Goal: Transaction & Acquisition: Purchase product/service

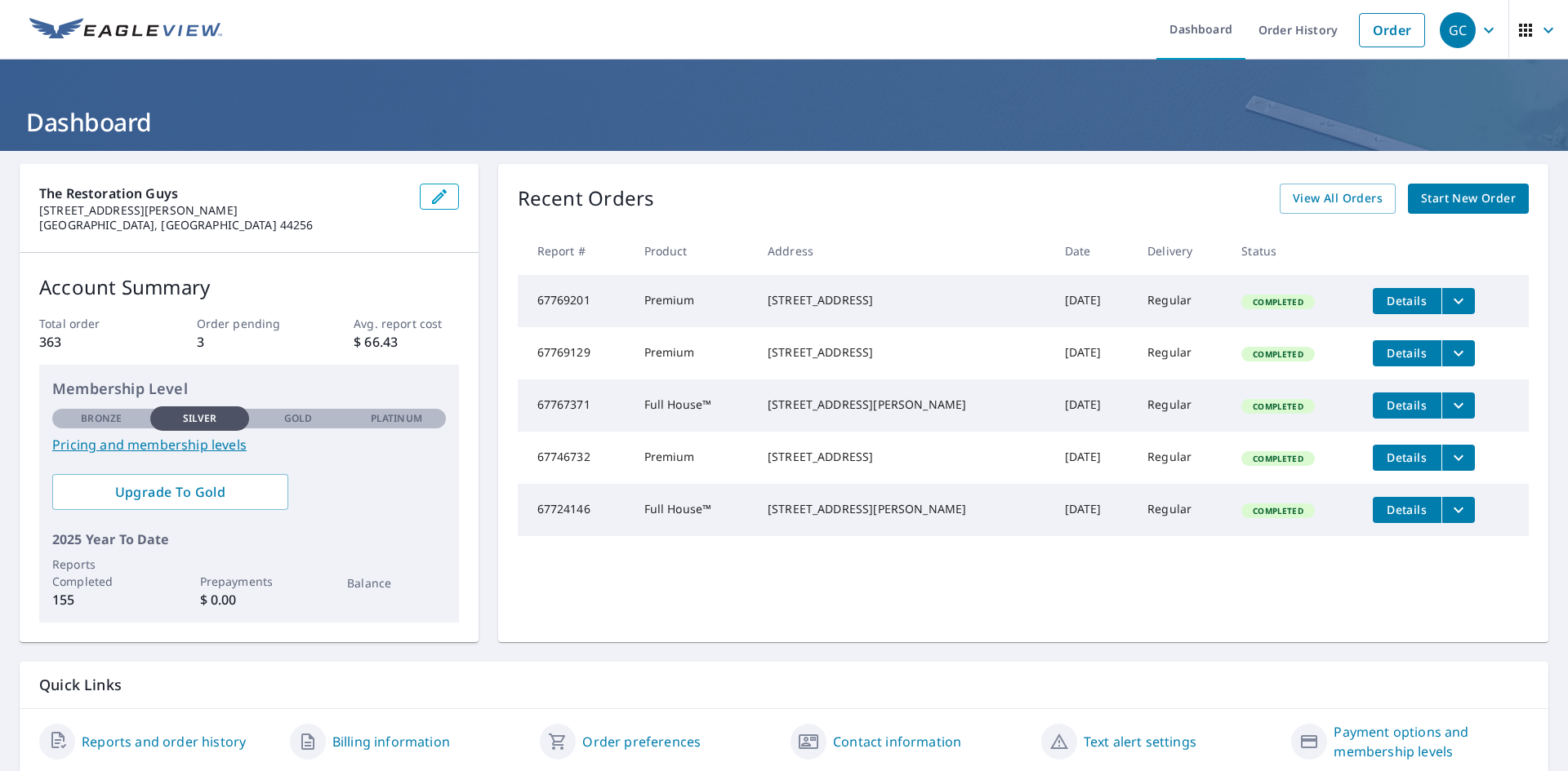
click at [1431, 191] on span "Start New Order" at bounding box center [1468, 198] width 95 height 21
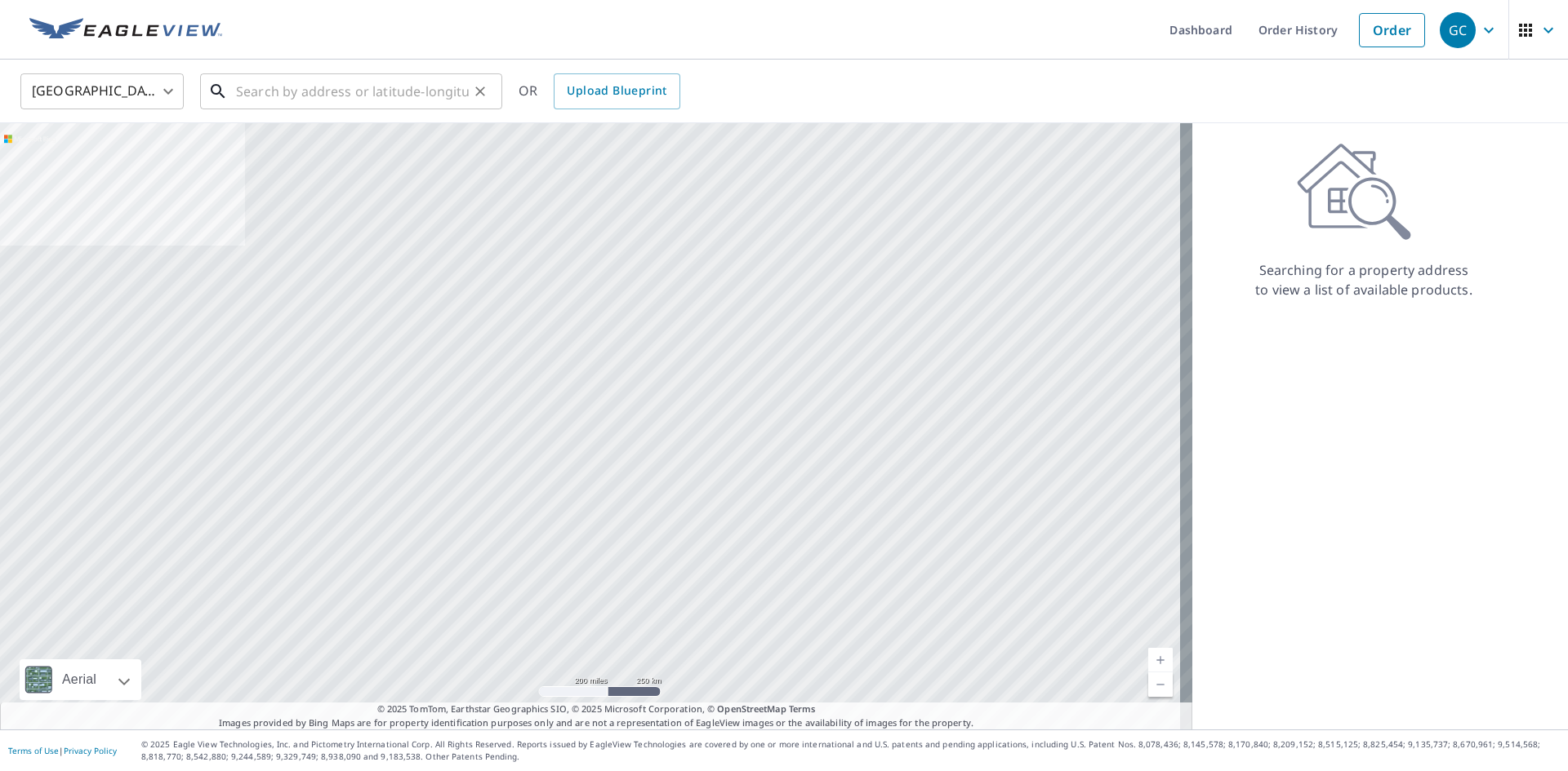
click at [306, 96] on input "text" at bounding box center [352, 91] width 232 height 46
paste input "[STREET_ADDRESS]"
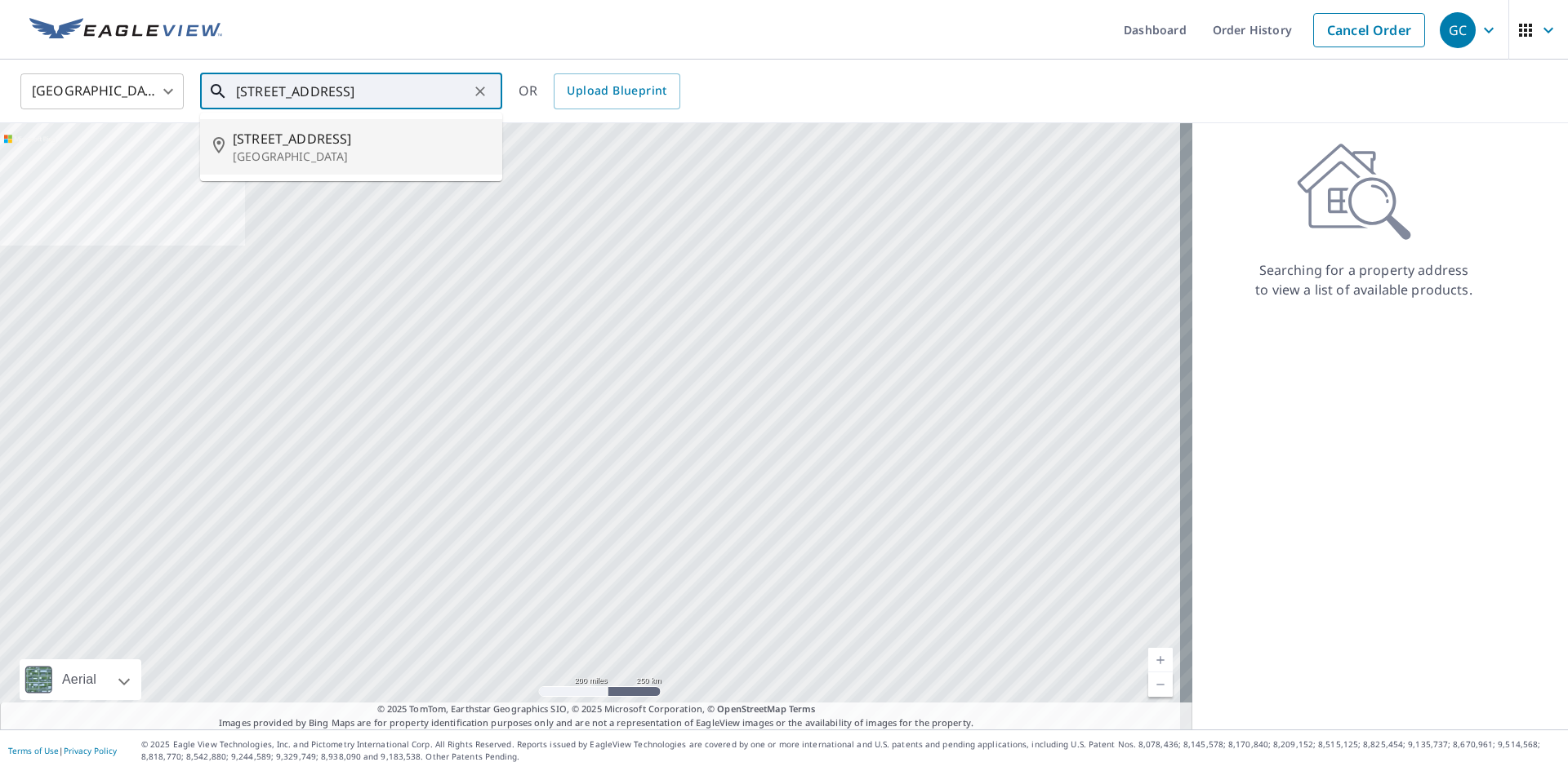
click at [405, 150] on p "[GEOGRAPHIC_DATA]" at bounding box center [361, 157] width 257 height 16
type input "[STREET_ADDRESS]"
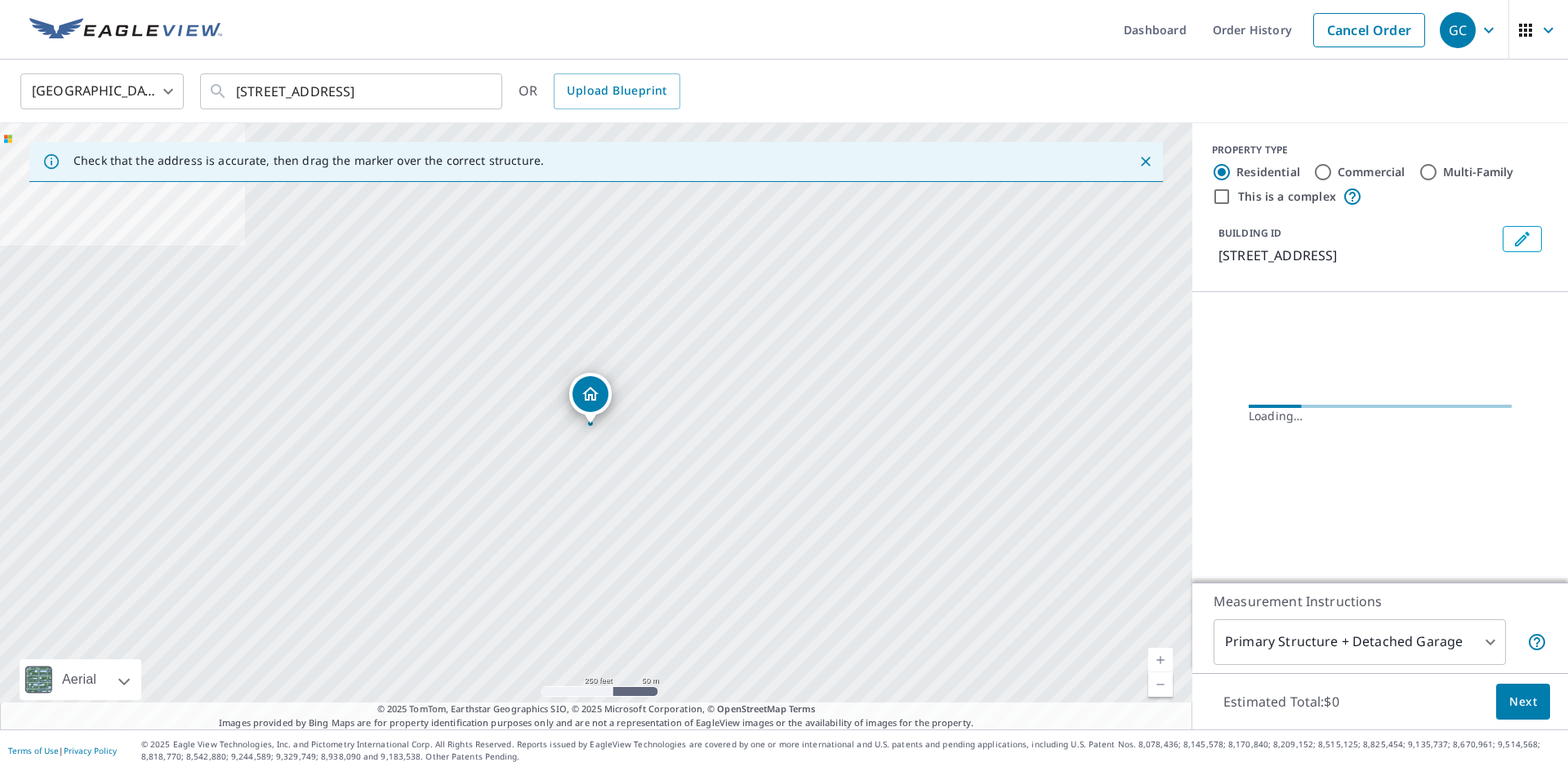
scroll to position [0, 0]
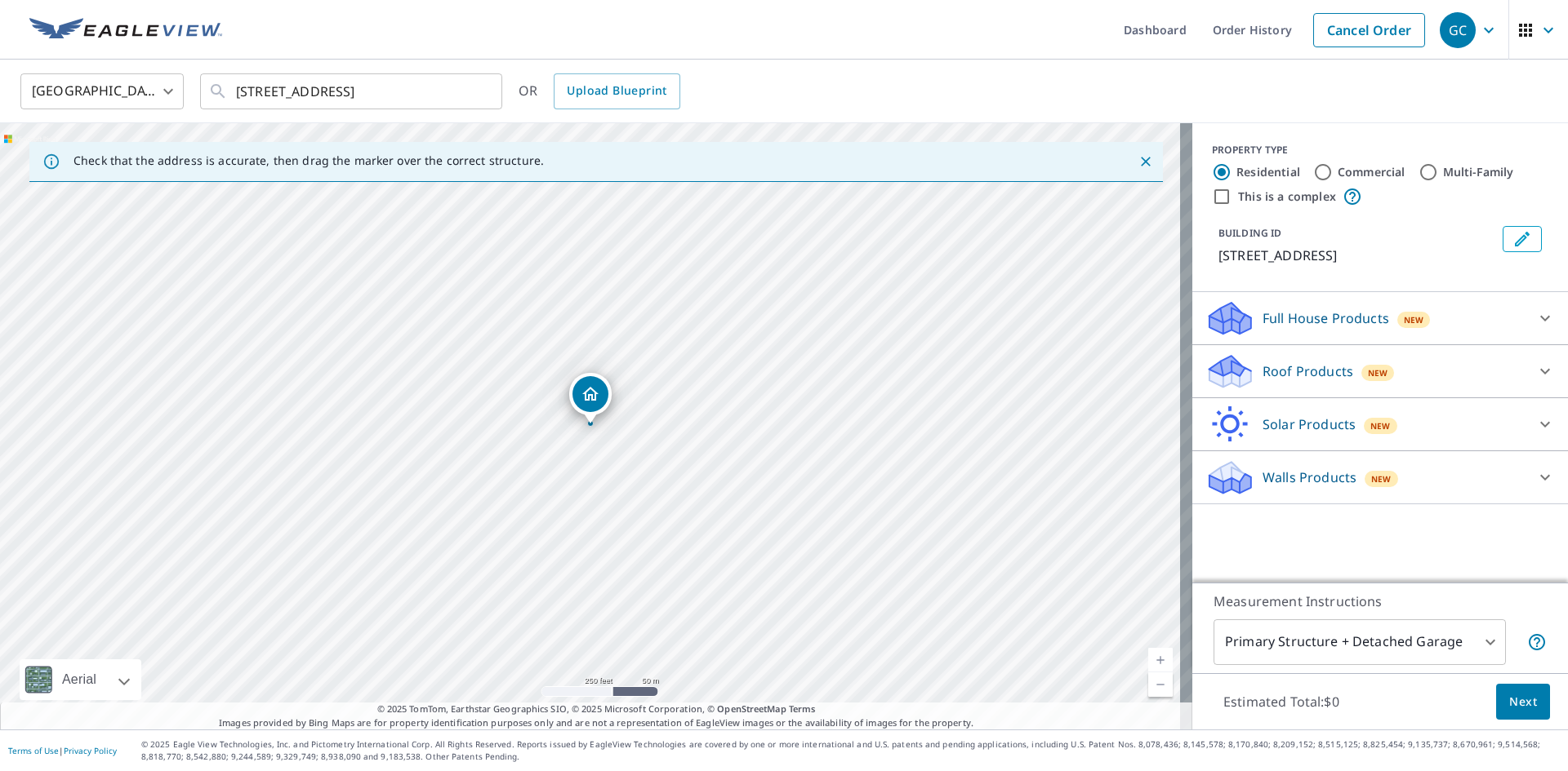
click at [1318, 381] on p "Roof Products" at bounding box center [1307, 371] width 91 height 20
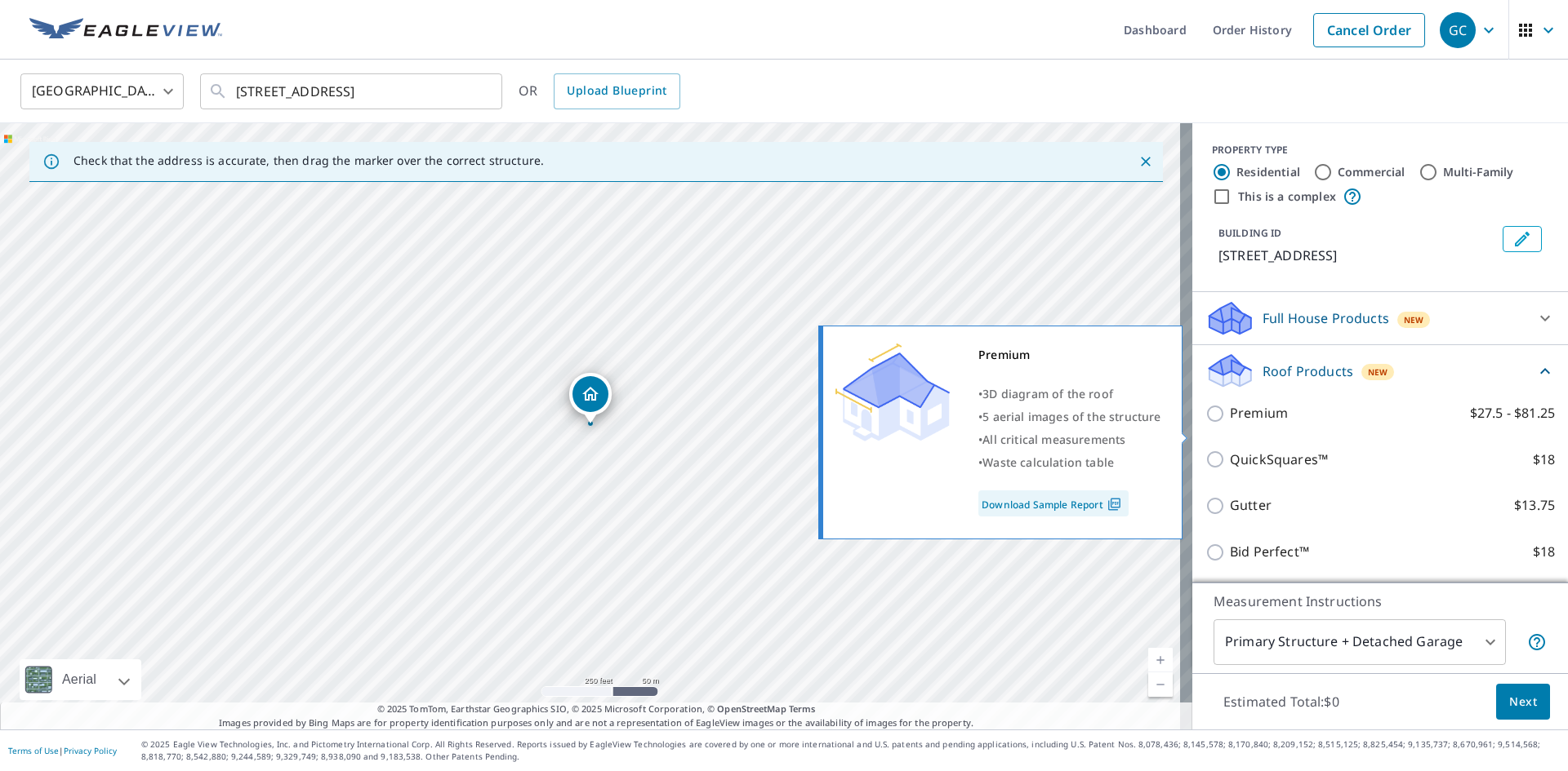
click at [1267, 423] on p "Premium" at bounding box center [1259, 413] width 58 height 21
click at [1230, 423] on input "Premium $27.5 - $81.25" at bounding box center [1216, 414] width 24 height 20
checkbox input "true"
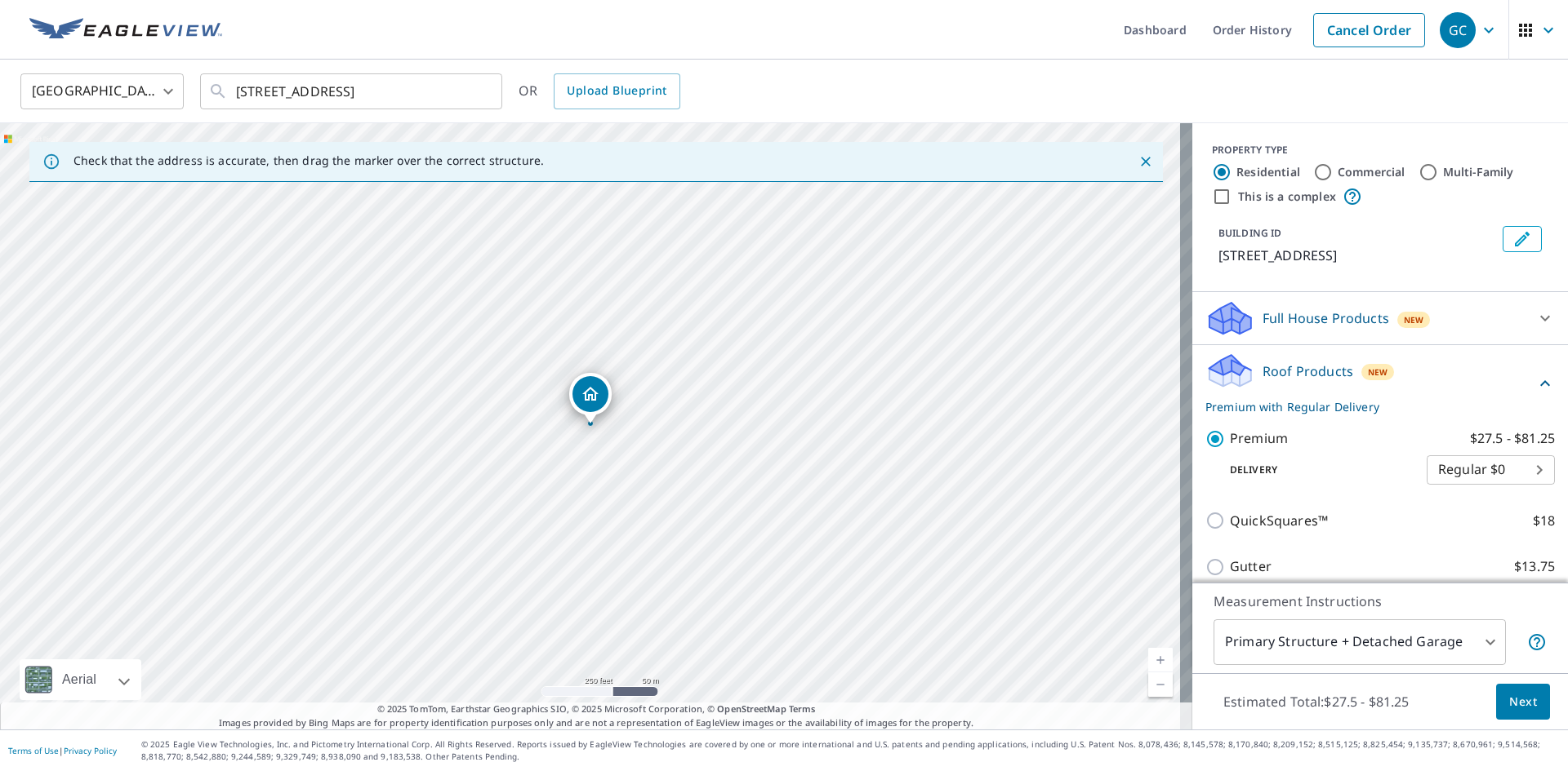
click at [1517, 704] on span "Next" at bounding box center [1522, 702] width 28 height 21
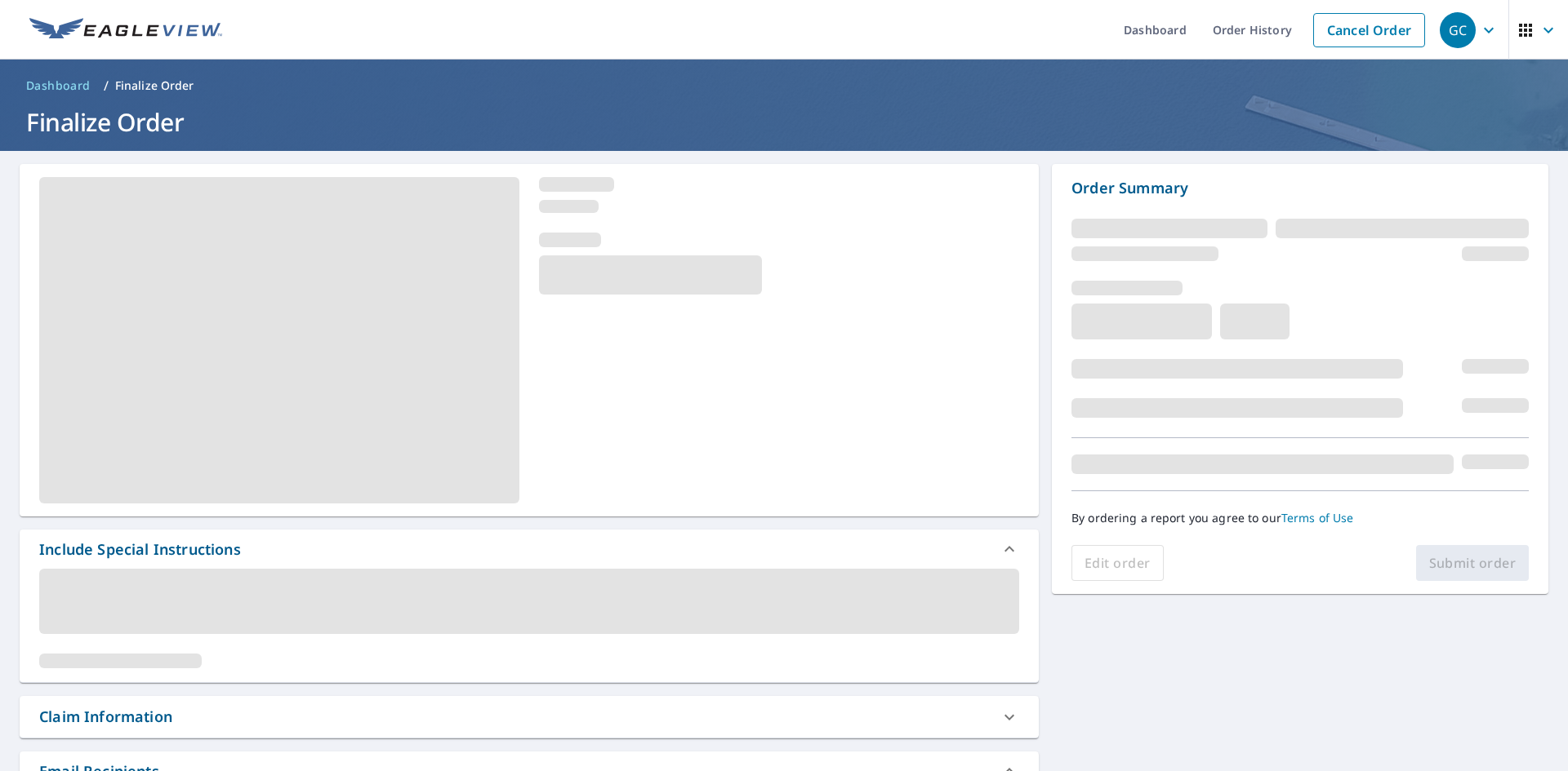
drag, startPoint x: 1505, startPoint y: 701, endPoint x: 1212, endPoint y: 654, distance: 296.7
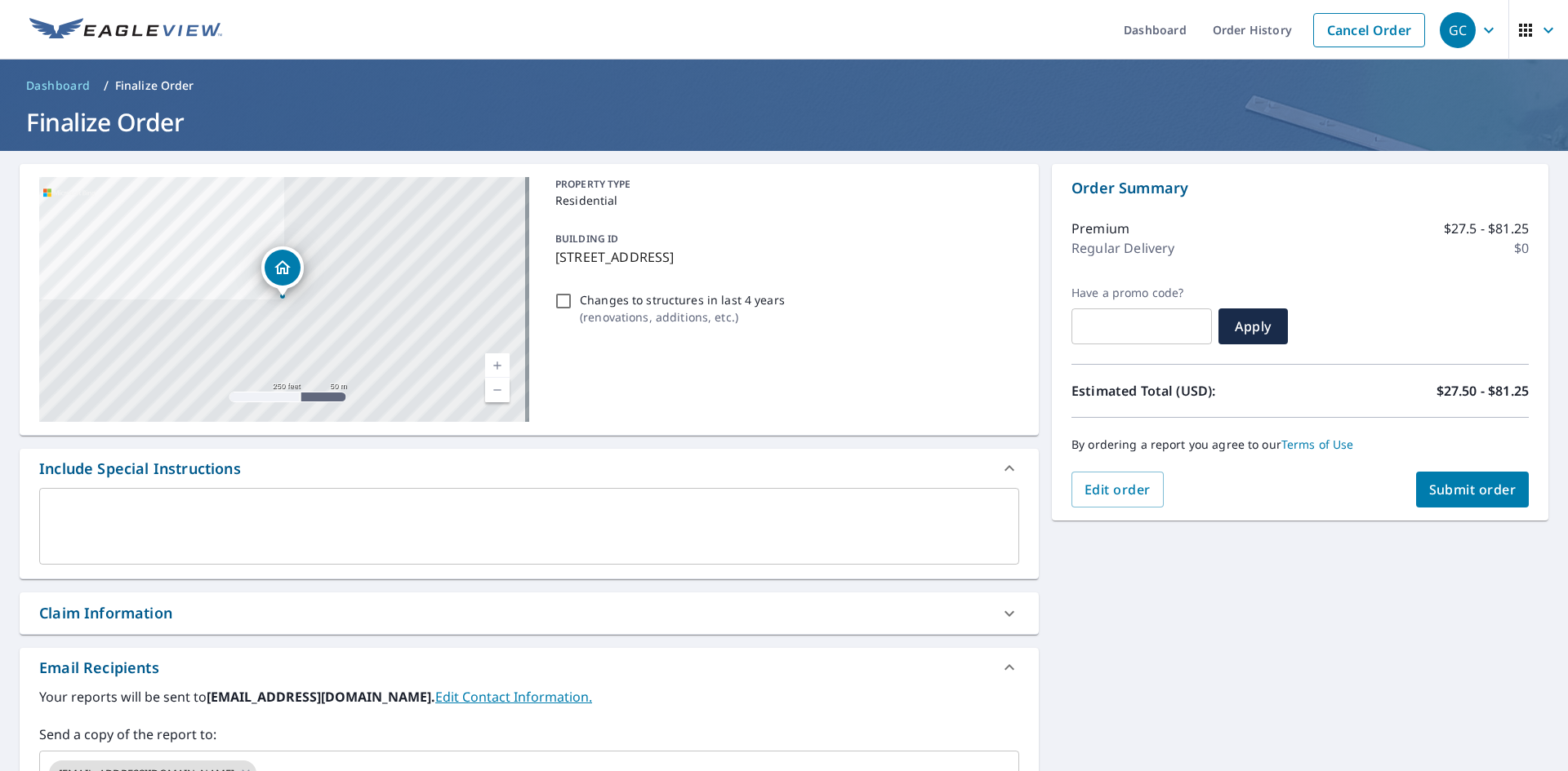
click at [1487, 491] on span "Submit order" at bounding box center [1472, 489] width 87 height 18
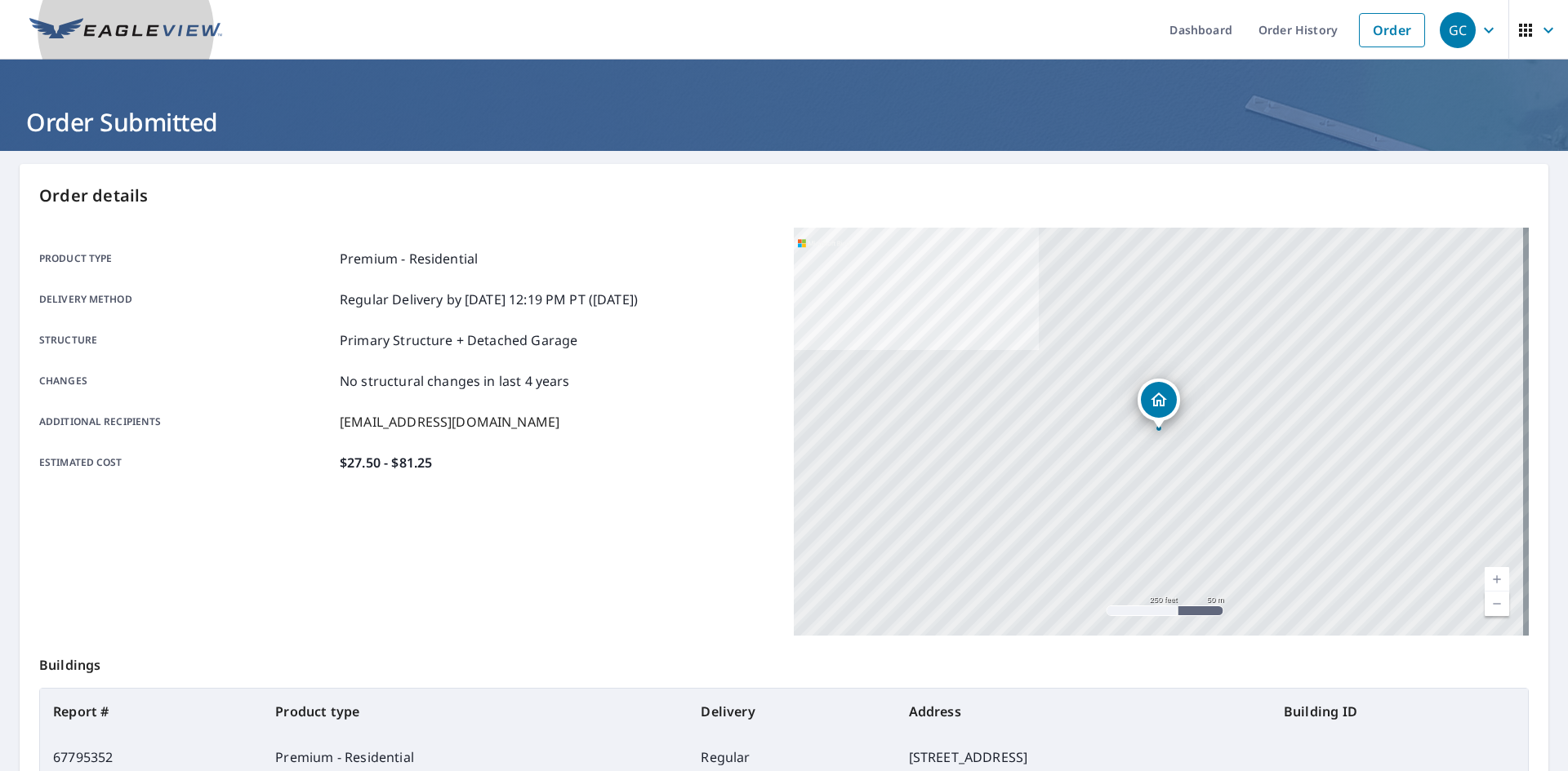
click at [114, 34] on img at bounding box center [126, 30] width 193 height 24
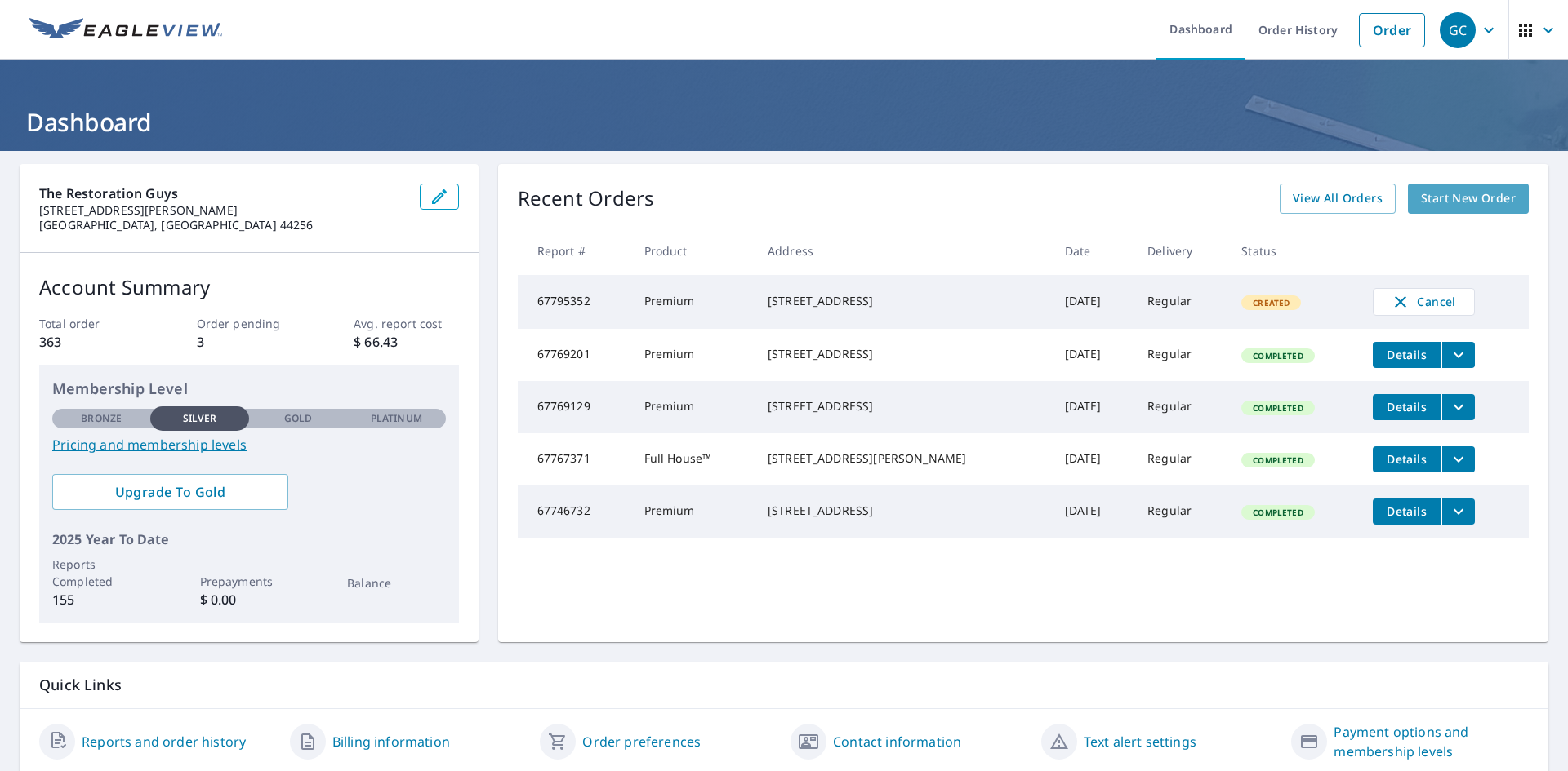
click at [1440, 193] on span "Start New Order" at bounding box center [1468, 198] width 95 height 21
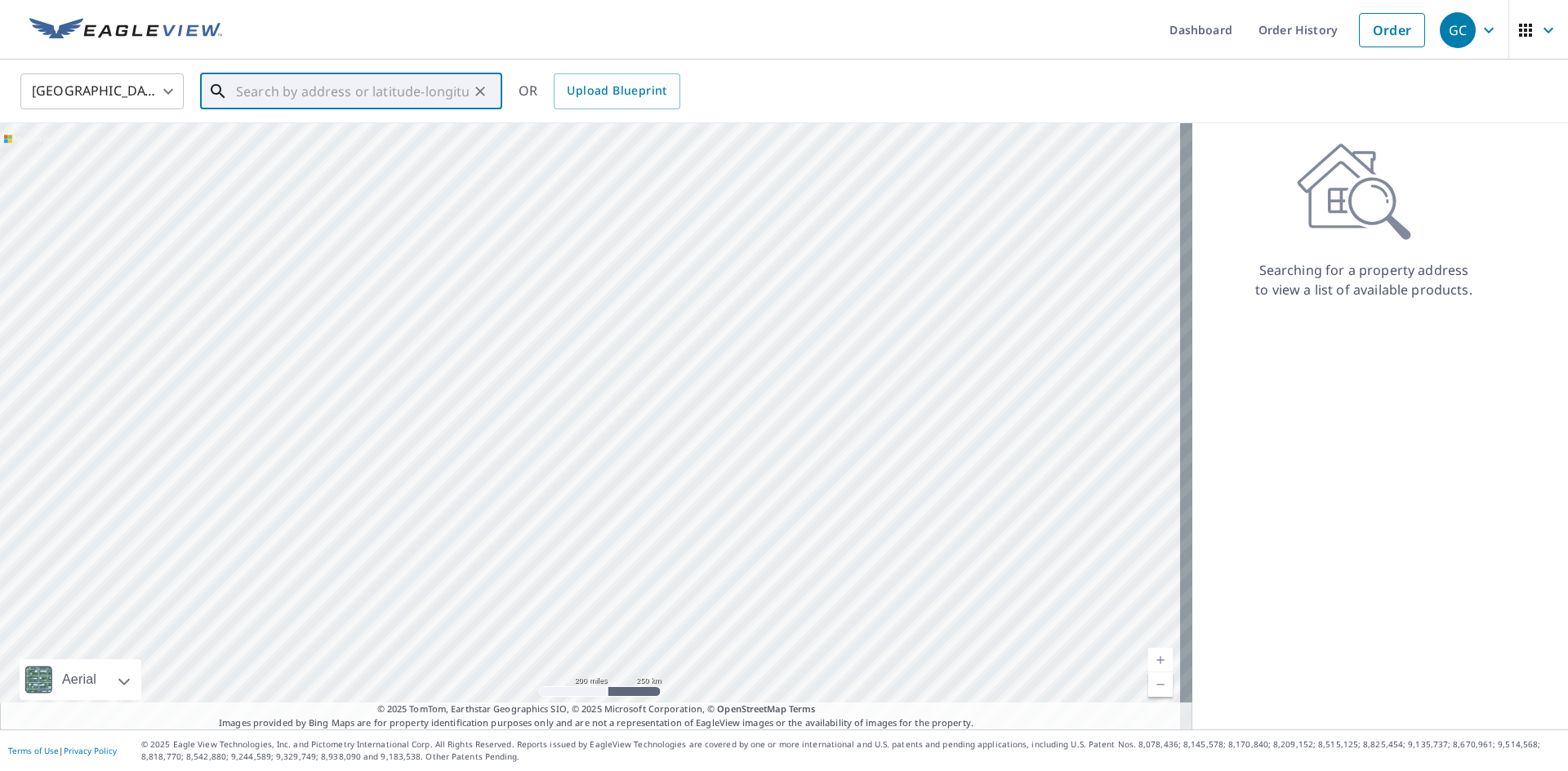
click at [431, 92] on input "text" at bounding box center [352, 91] width 232 height 46
paste input "[STREET_ADDRESS]"
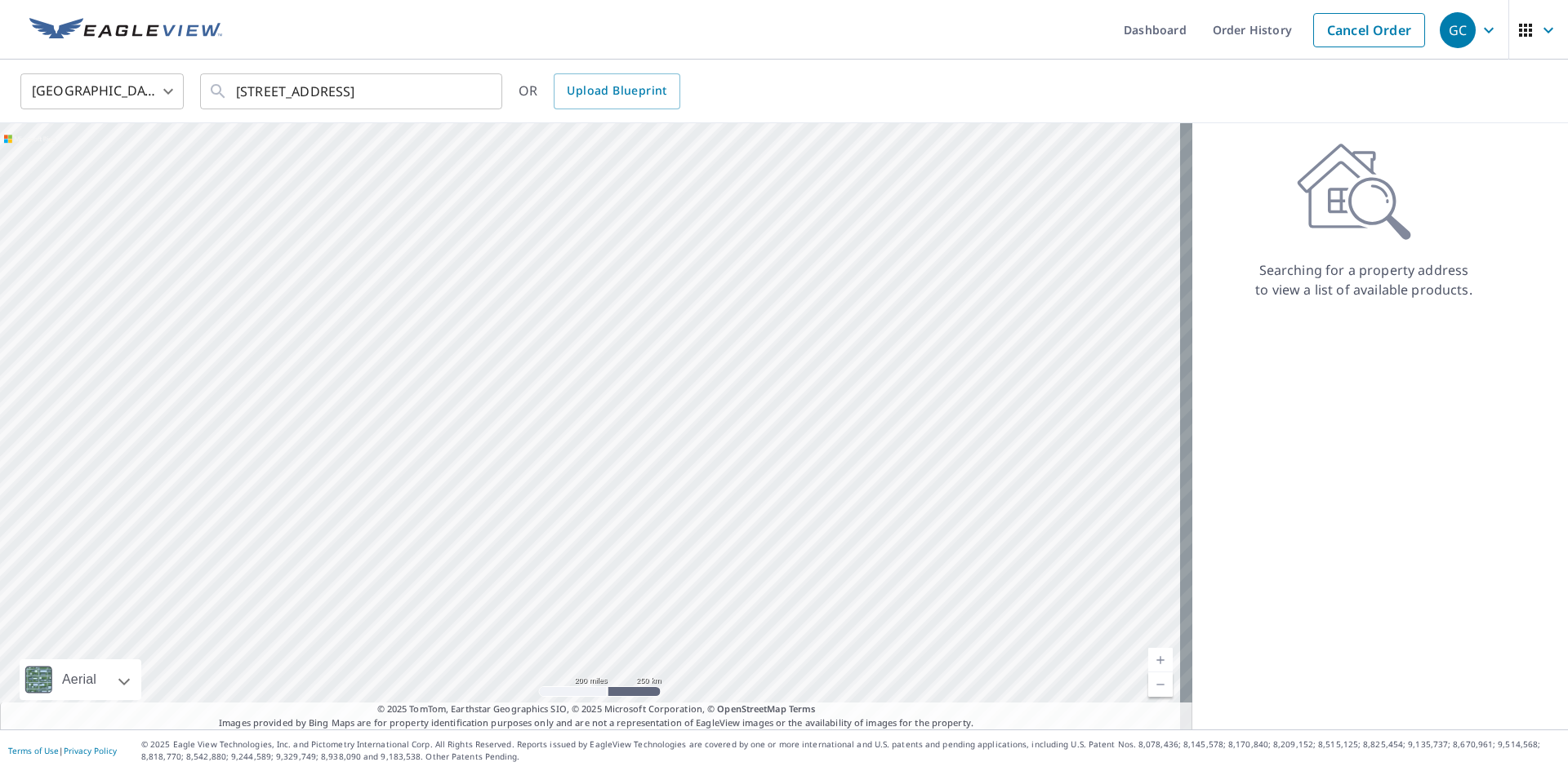
drag, startPoint x: 443, startPoint y: 77, endPoint x: 356, endPoint y: 45, distance: 92.7
click at [356, 45] on ul "Dashboard Order History Cancel Order" at bounding box center [832, 30] width 1201 height 59
click at [431, 82] on input "[STREET_ADDRESS]" at bounding box center [352, 91] width 232 height 46
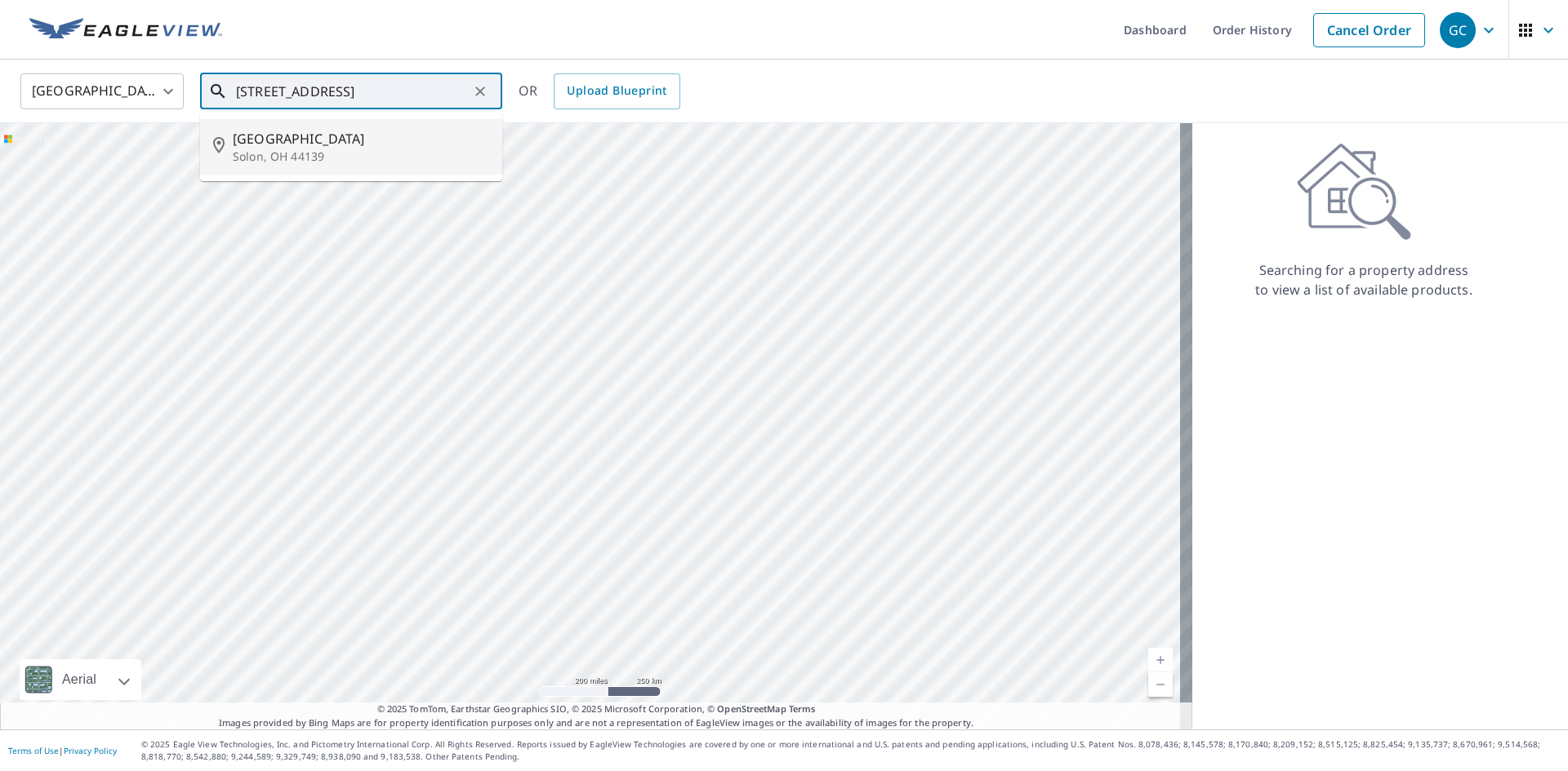
click at [312, 195] on div at bounding box center [596, 426] width 1192 height 606
click at [321, 158] on p "Solon, OH 44139" at bounding box center [361, 157] width 257 height 16
type input "[STREET_ADDRESS][PERSON_NAME]"
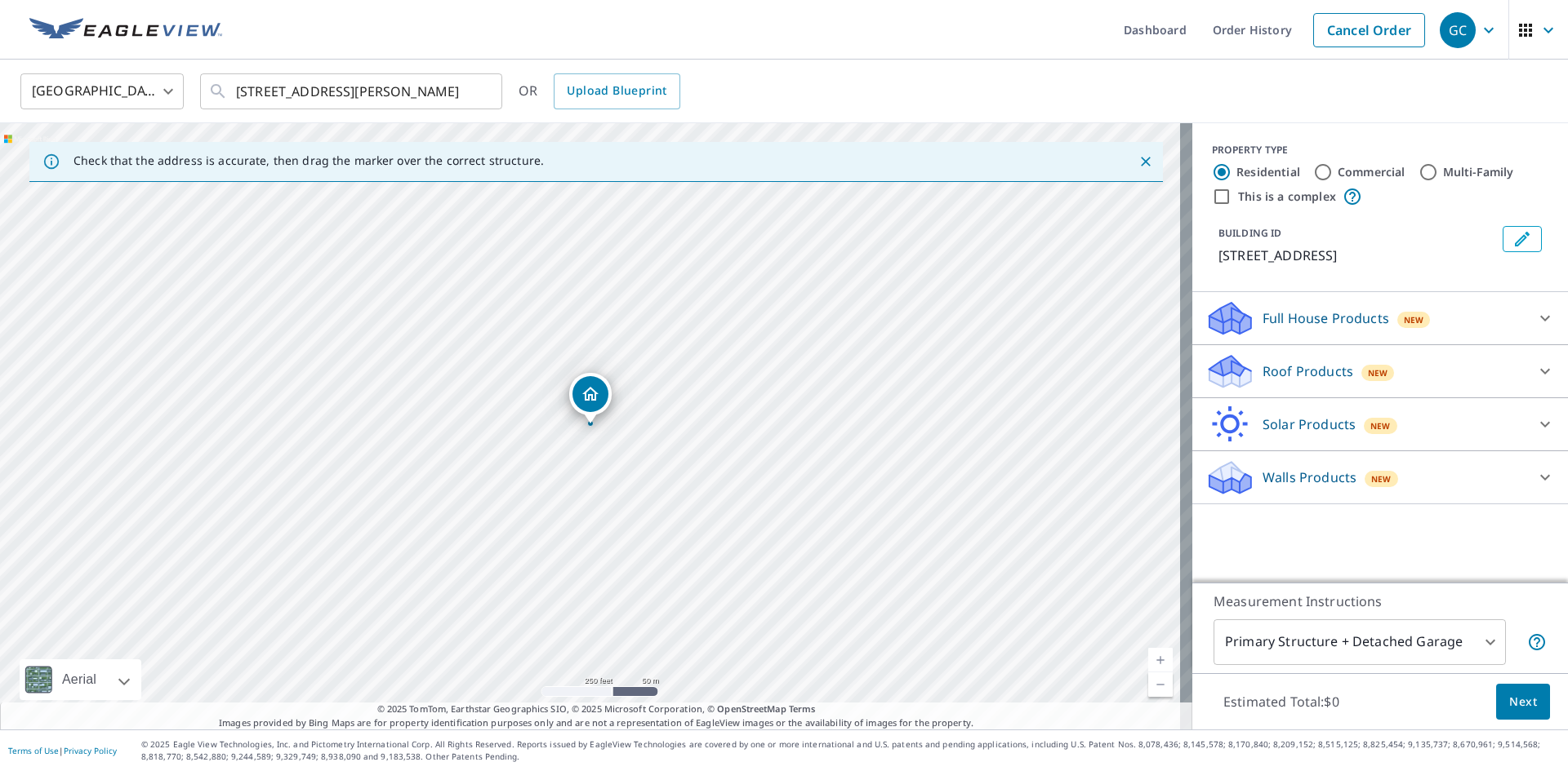
click at [1322, 365] on p "Roof Products" at bounding box center [1307, 371] width 91 height 20
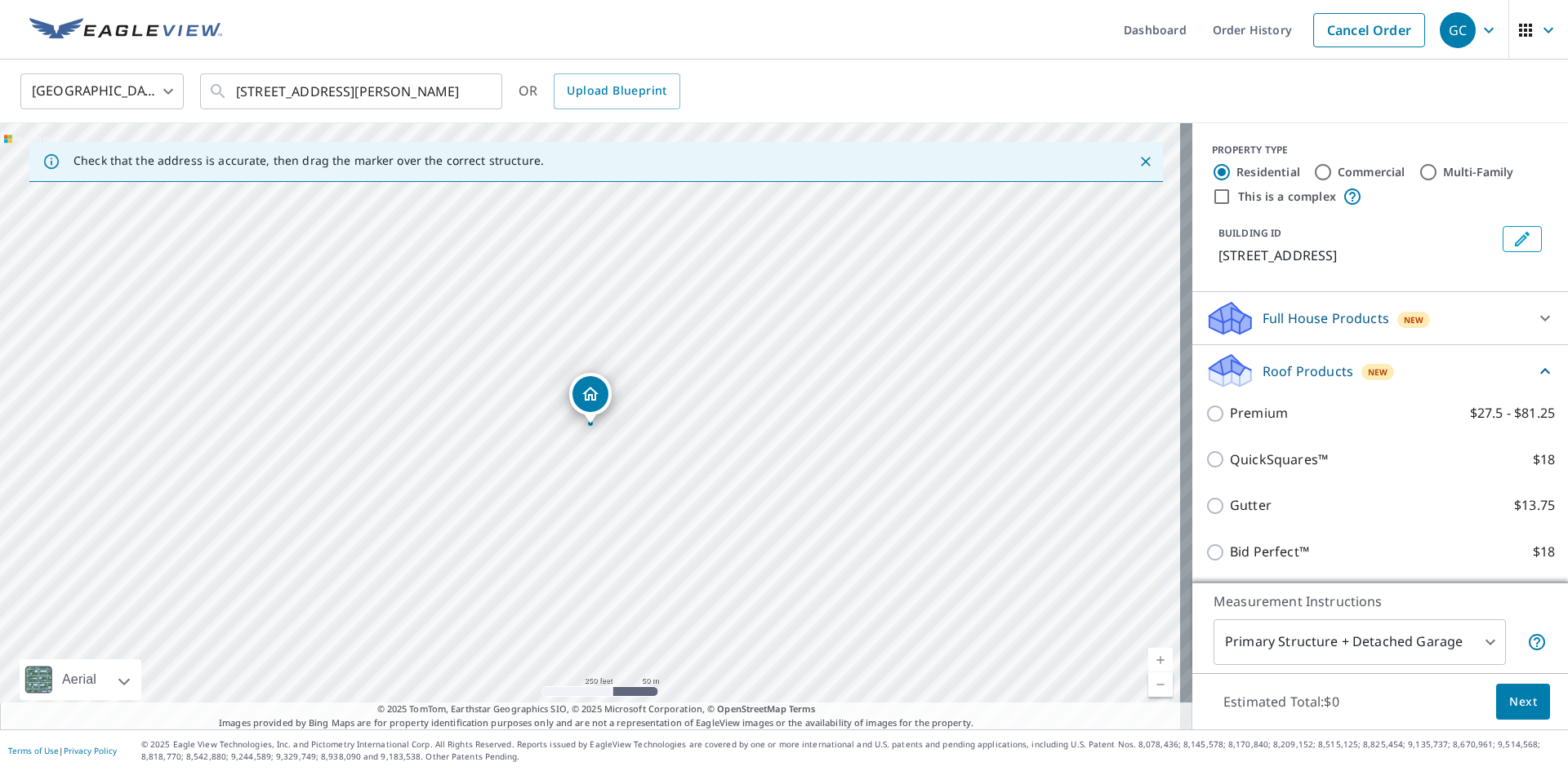
click at [1268, 407] on p "Premium" at bounding box center [1259, 413] width 58 height 21
click at [1230, 407] on input "Premium $27.5 - $81.25" at bounding box center [1216, 414] width 24 height 20
checkbox input "true"
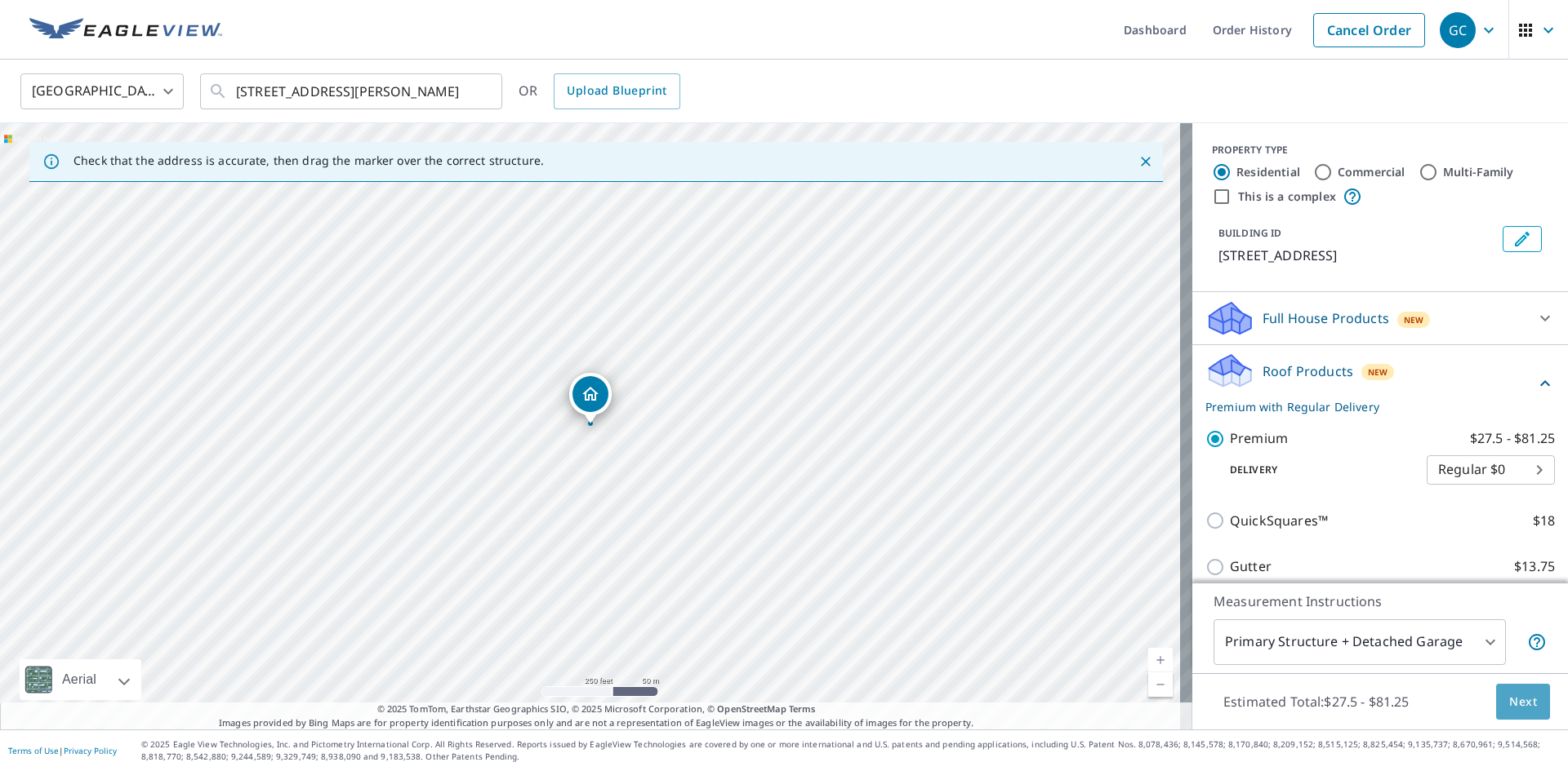
click at [1509, 693] on span "Next" at bounding box center [1522, 702] width 28 height 21
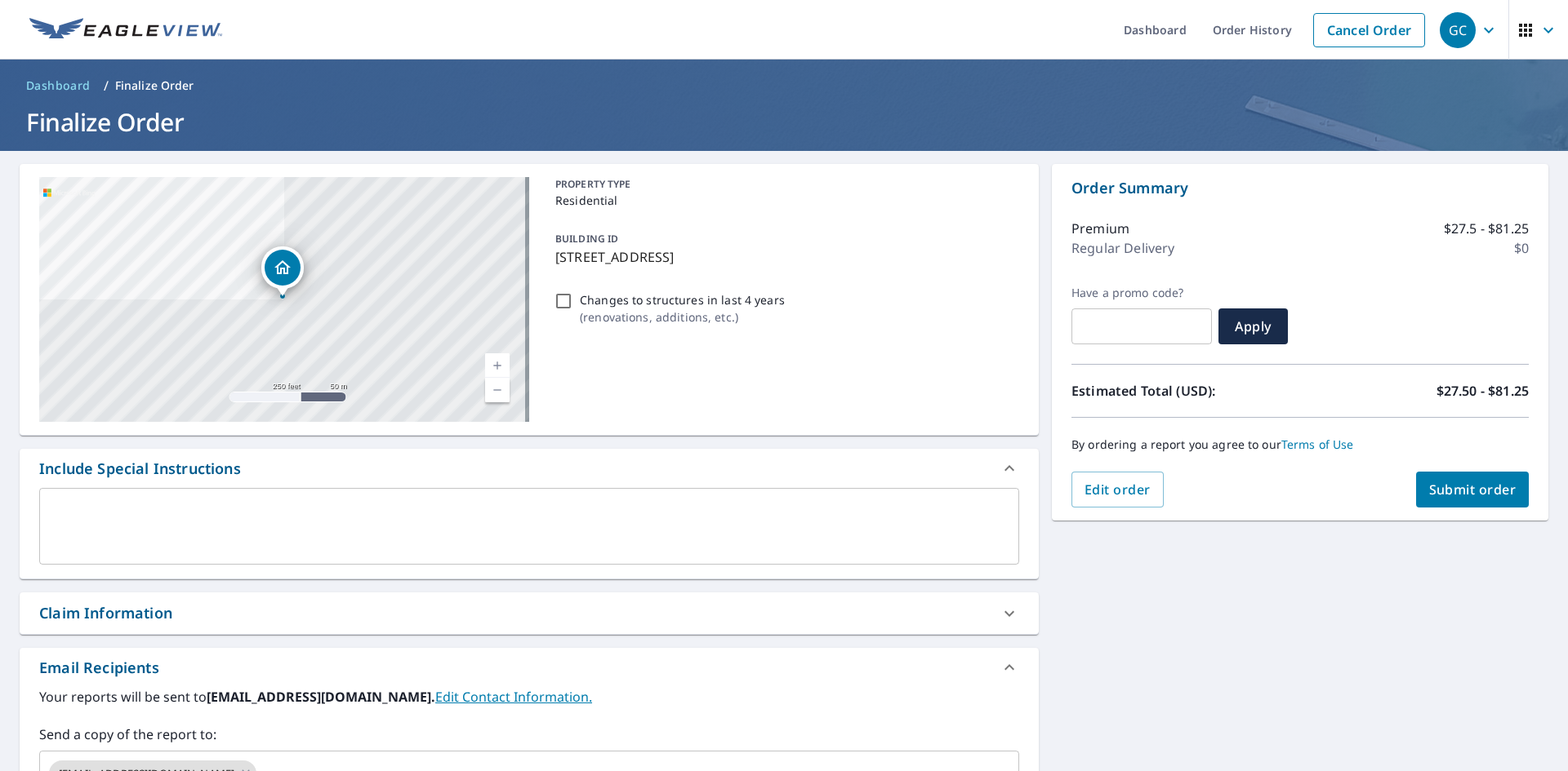
click at [1471, 489] on span "Submit order" at bounding box center [1472, 489] width 87 height 18
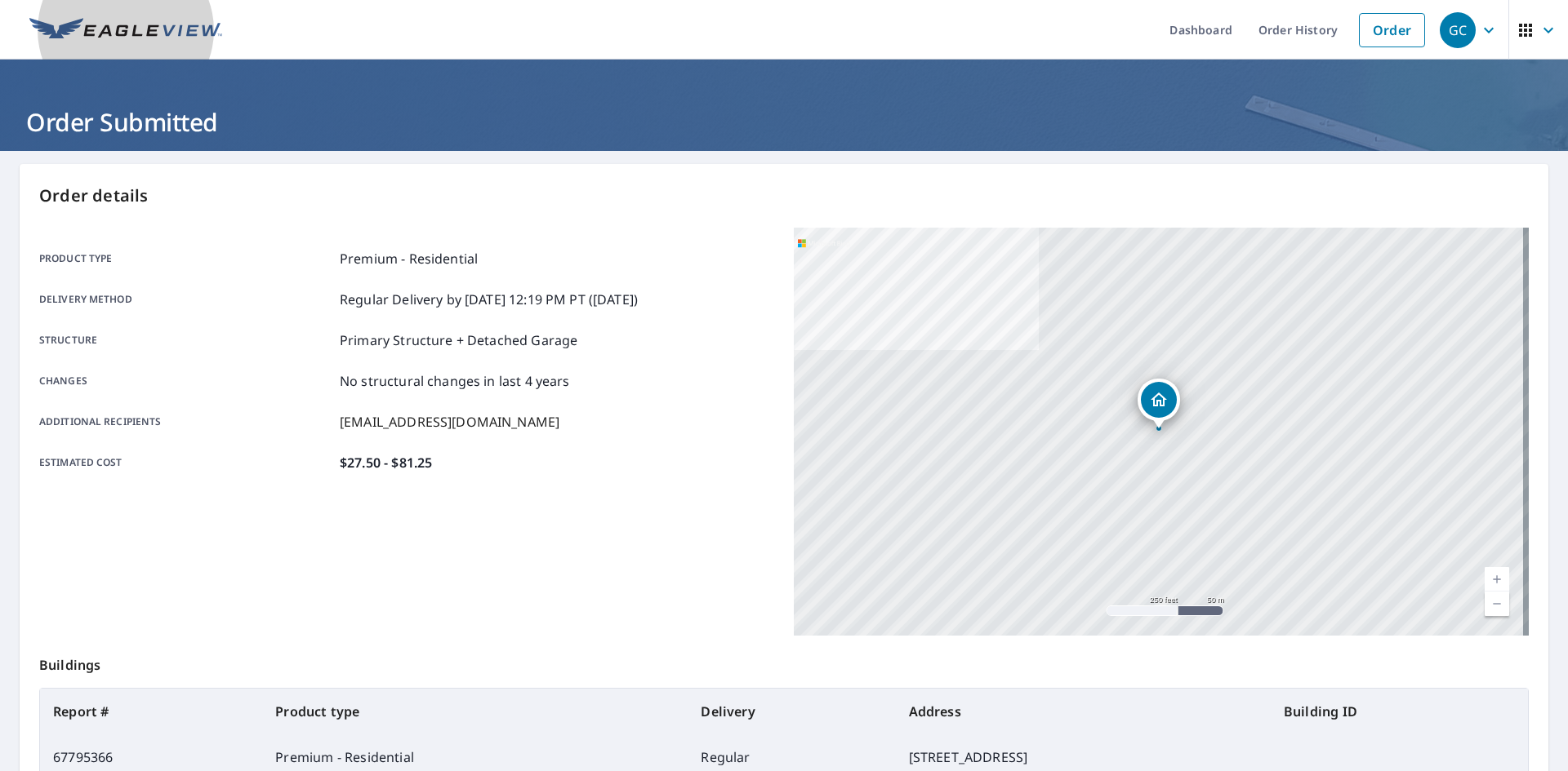
click at [144, 26] on img at bounding box center [126, 30] width 193 height 24
